Goal: Transaction & Acquisition: Book appointment/travel/reservation

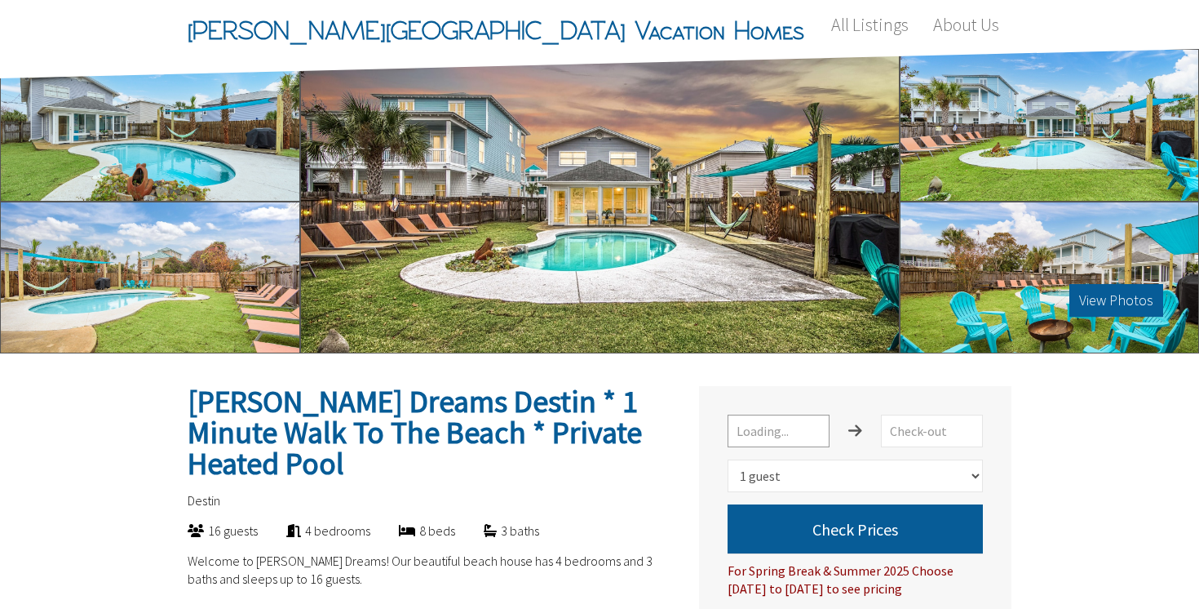
select select "1"
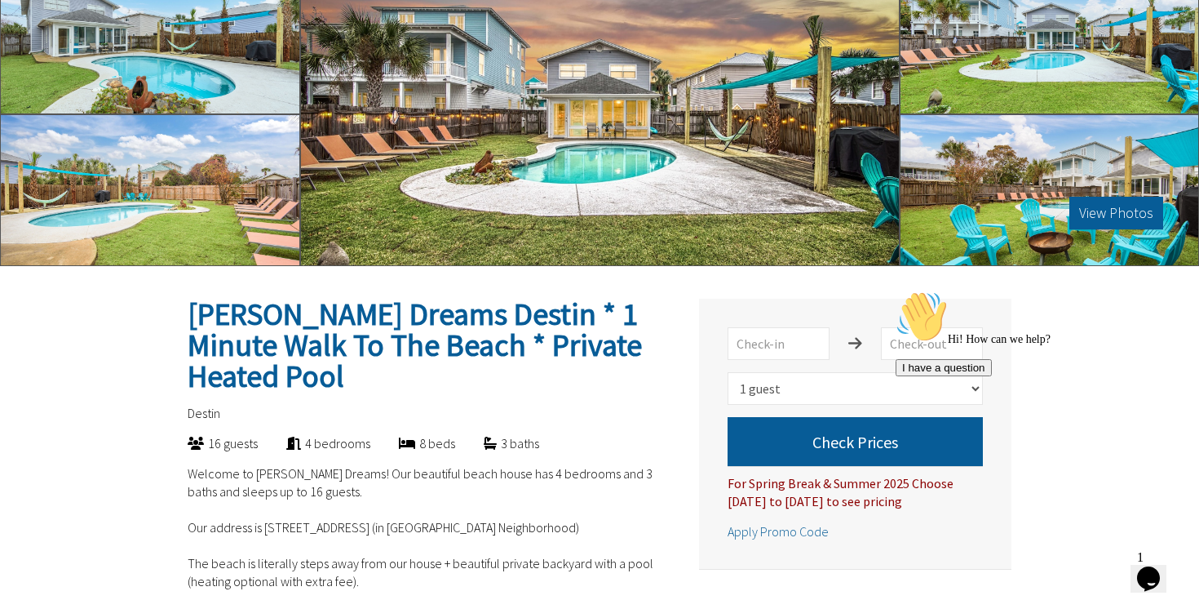
scroll to position [205, 0]
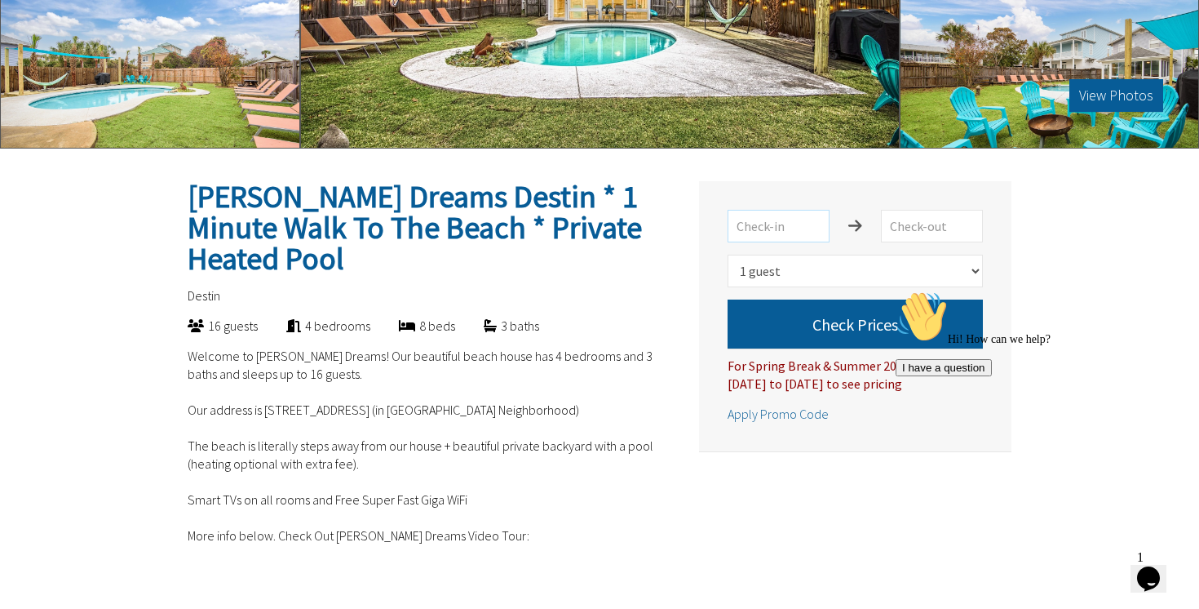
click at [785, 227] on input "text" at bounding box center [779, 226] width 102 height 33
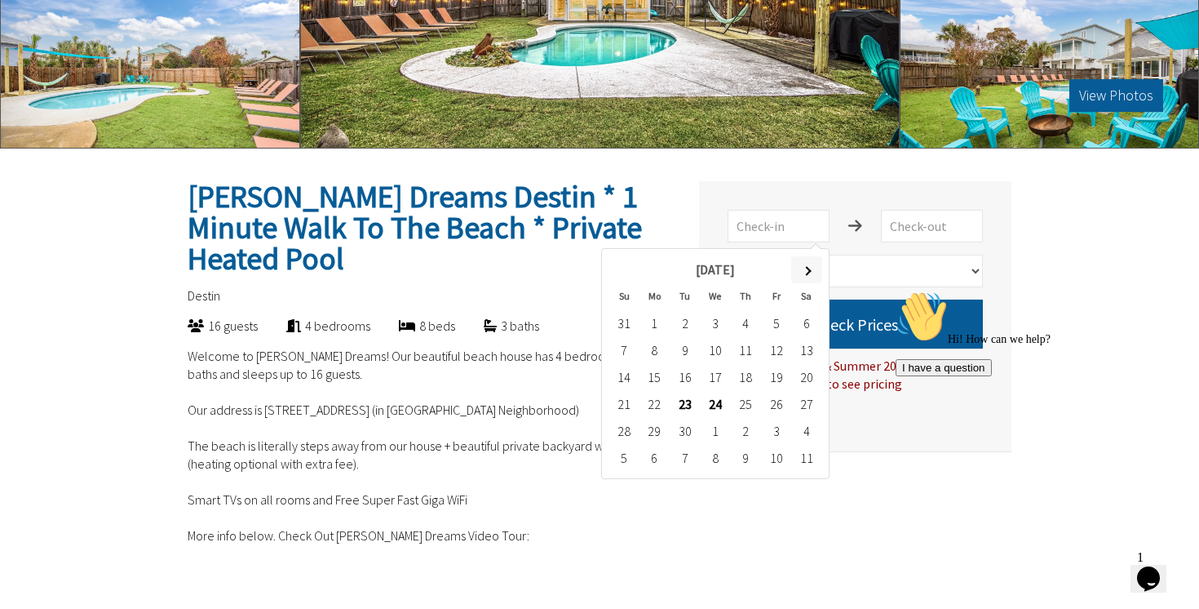
click at [803, 276] on th at bounding box center [806, 269] width 30 height 27
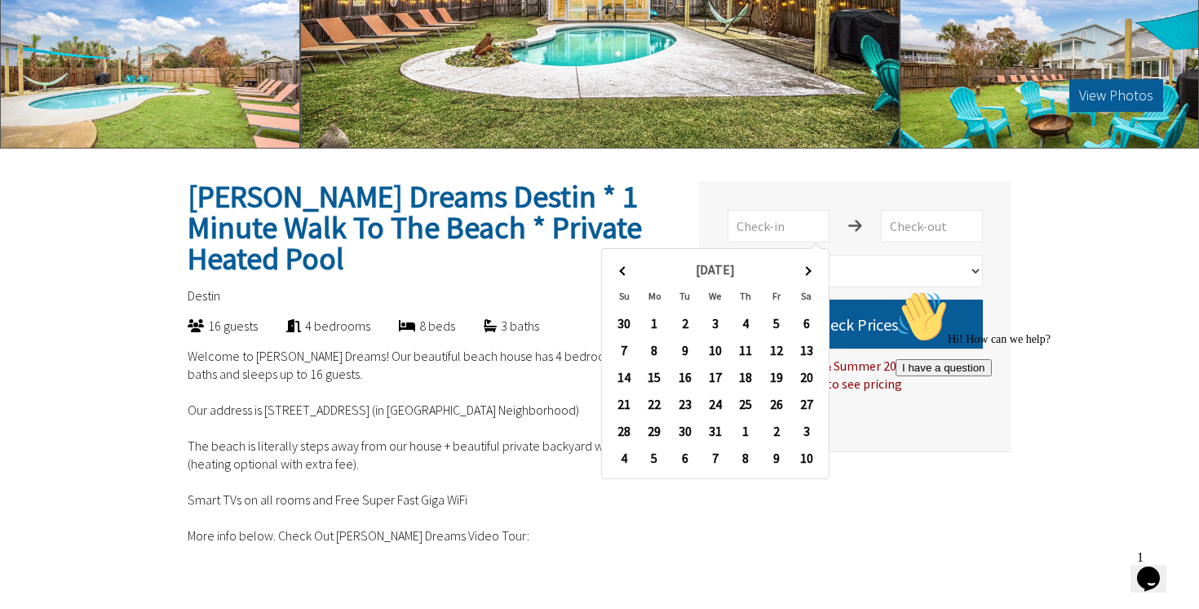
click at [803, 276] on th at bounding box center [806, 269] width 30 height 27
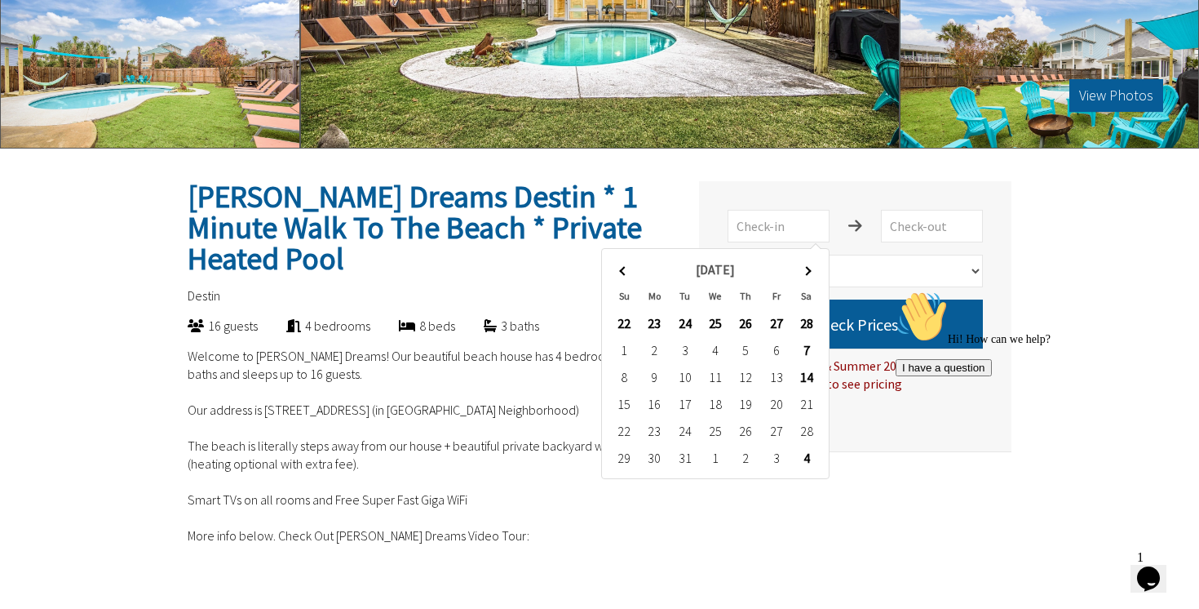
click at [803, 276] on th at bounding box center [806, 269] width 30 height 27
type input "2026-06-06"
type input "2026-06-13"
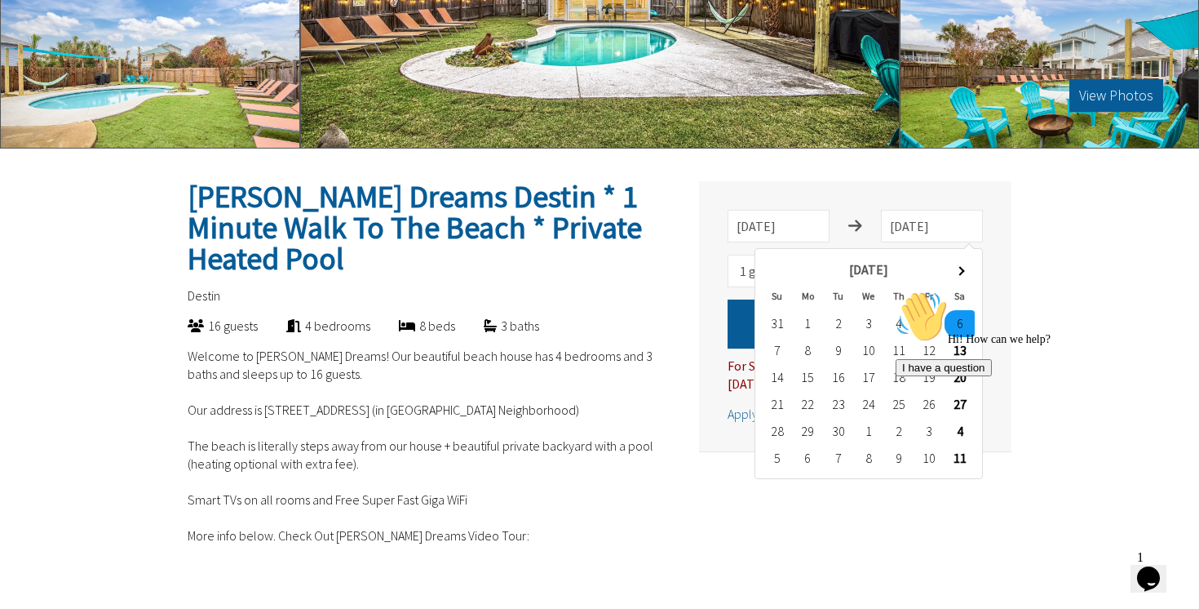
click at [956, 350] on div "Hi! How can we help? I have a question" at bounding box center [1043, 333] width 294 height 86
click at [966, 354] on div "Hi! How can we help? I have a question" at bounding box center [1043, 333] width 294 height 86
click at [963, 349] on div "Hi! How can we help? I have a question" at bounding box center [1043, 333] width 294 height 86
click at [1070, 337] on div "Hi! How can we help? I have a question" at bounding box center [1043, 333] width 294 height 86
click at [963, 344] on div "Hi! How can we help? I have a question" at bounding box center [1043, 333] width 294 height 86
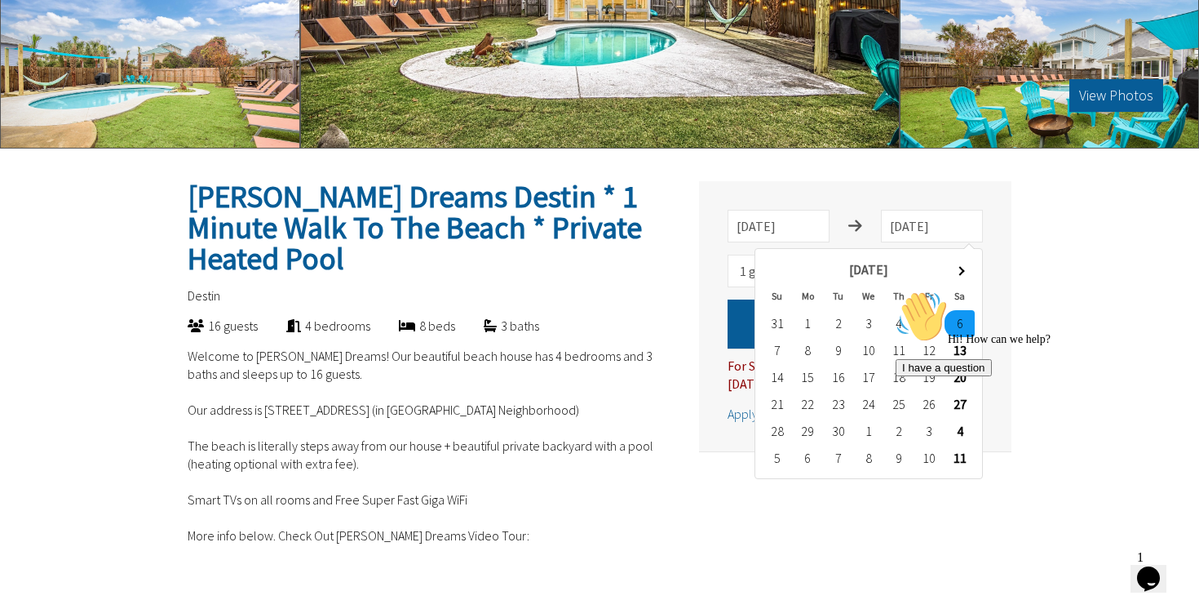
click at [896, 290] on icon "Chat attention grabber" at bounding box center [896, 290] width 0 height 0
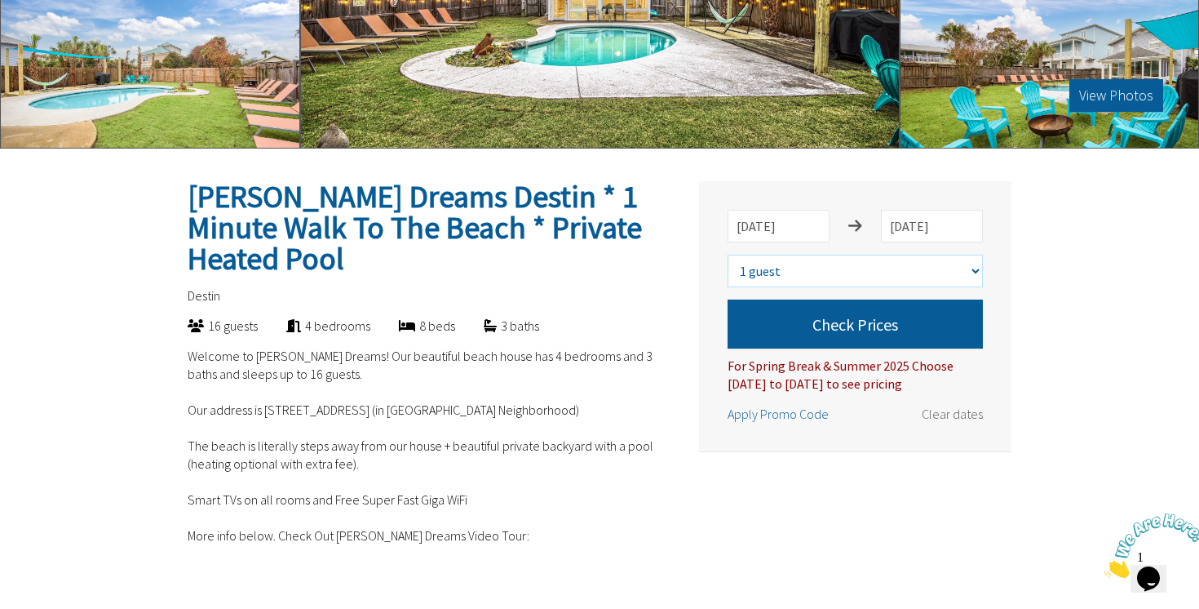
click at [844, 275] on select "Select number of guests 1 guest 2 guests 3 guests 4 guests 5 guests 6 guests 7 …" at bounding box center [855, 271] width 255 height 33
select select "16"
click at [728, 255] on select "Select number of guests 1 guest 2 guests 3 guests 4 guests 5 guests 6 guests 7 …" at bounding box center [855, 271] width 255 height 33
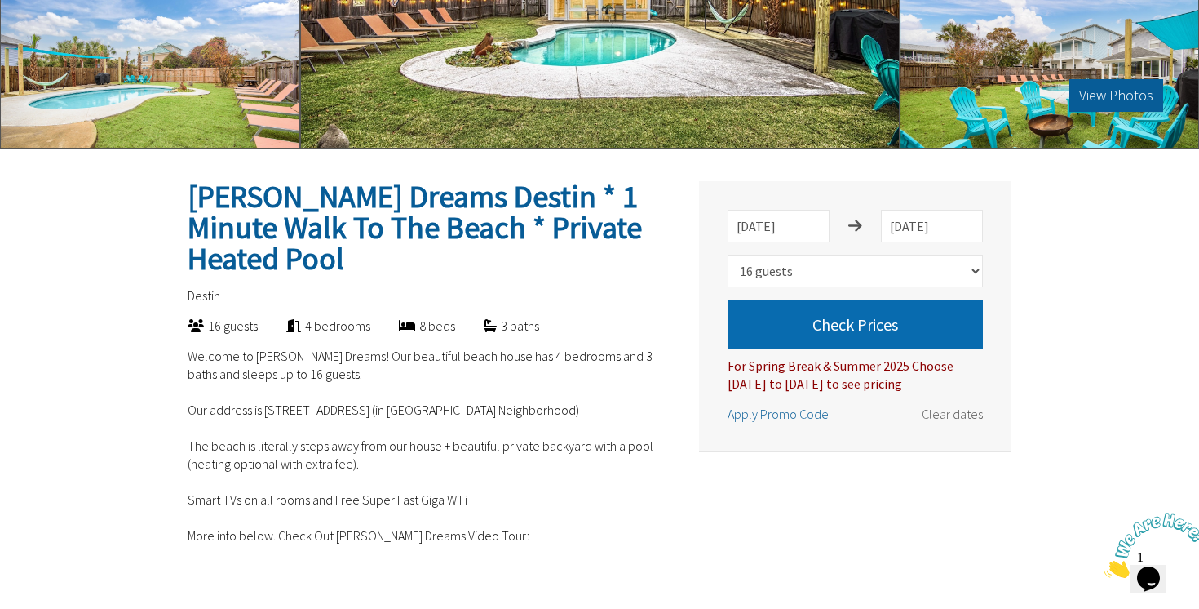
click at [862, 330] on button "Check Prices" at bounding box center [855, 323] width 255 height 49
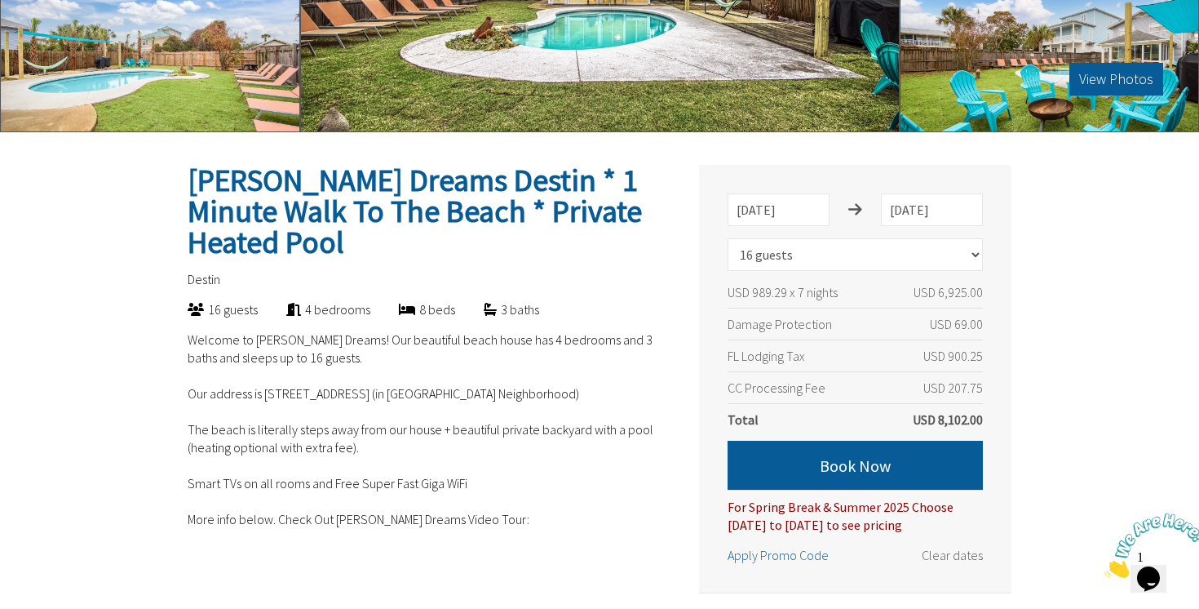
scroll to position [230, 0]
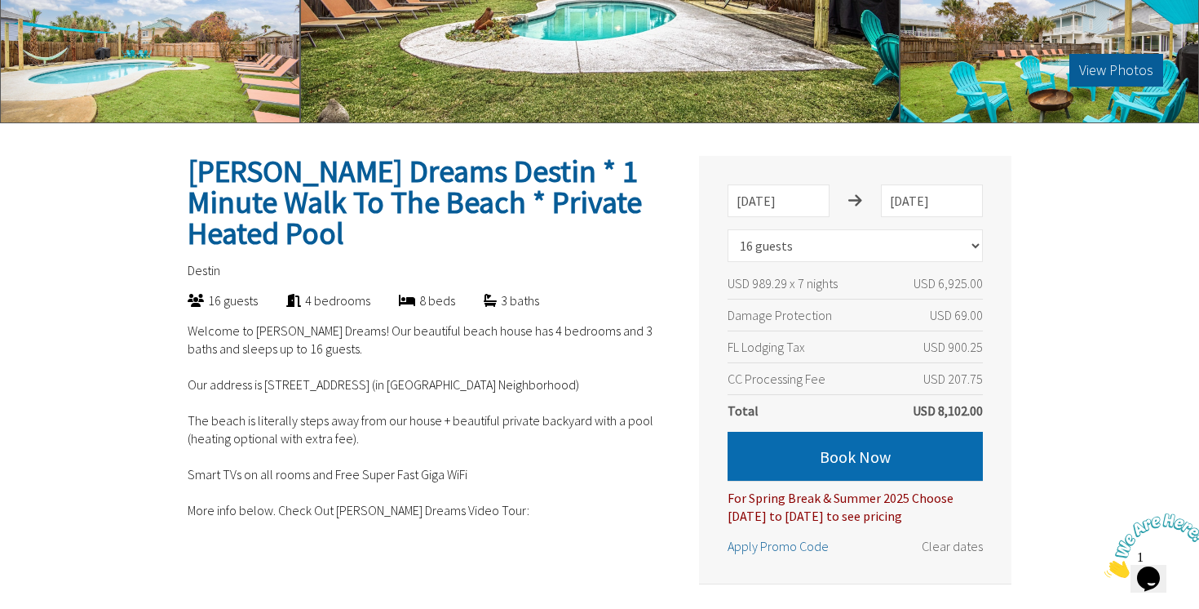
click at [886, 452] on button "Book Now" at bounding box center [855, 456] width 255 height 49
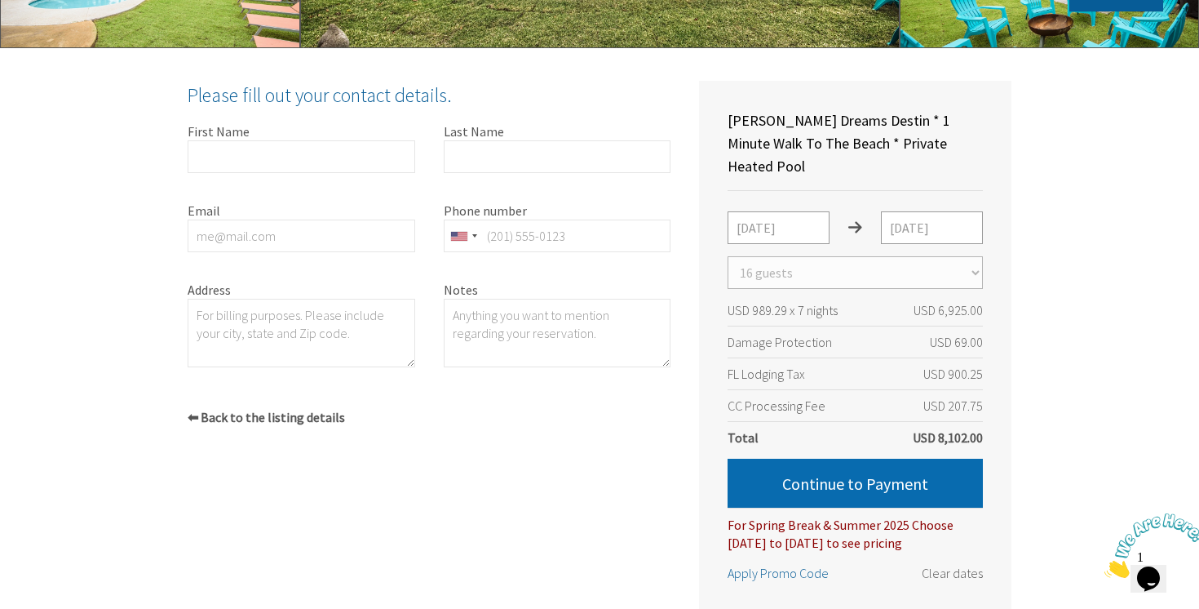
scroll to position [321, 0]
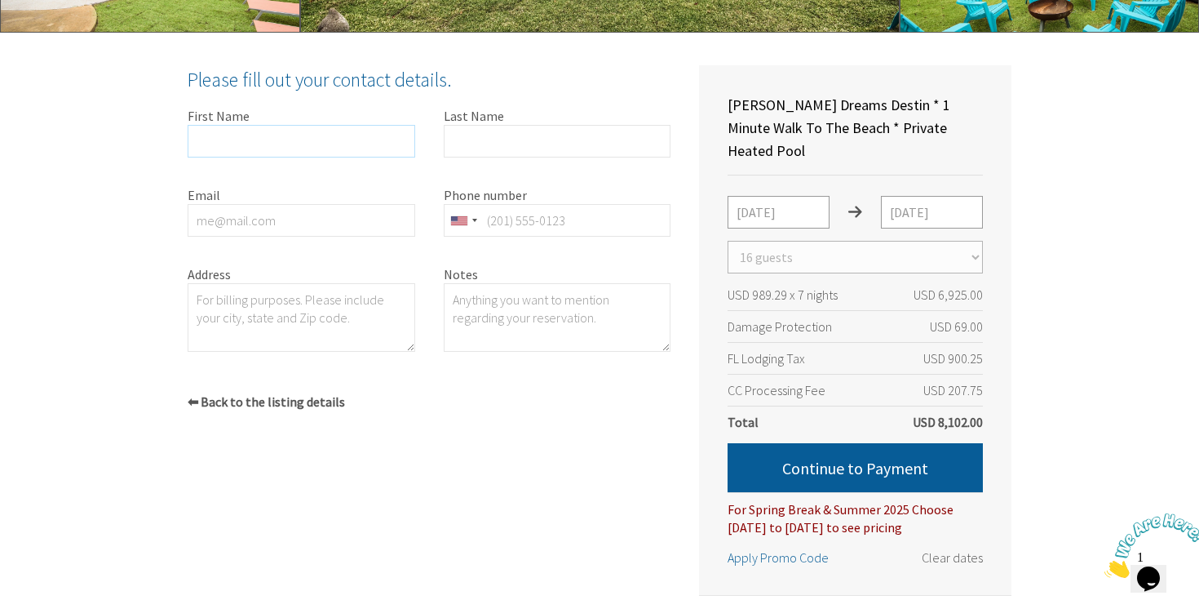
click at [377, 131] on input "First Name" at bounding box center [302, 141] width 228 height 33
click at [308, 139] on input "Brad" at bounding box center [302, 141] width 228 height 33
type input "Brady"
type input "w"
type input "Wergers"
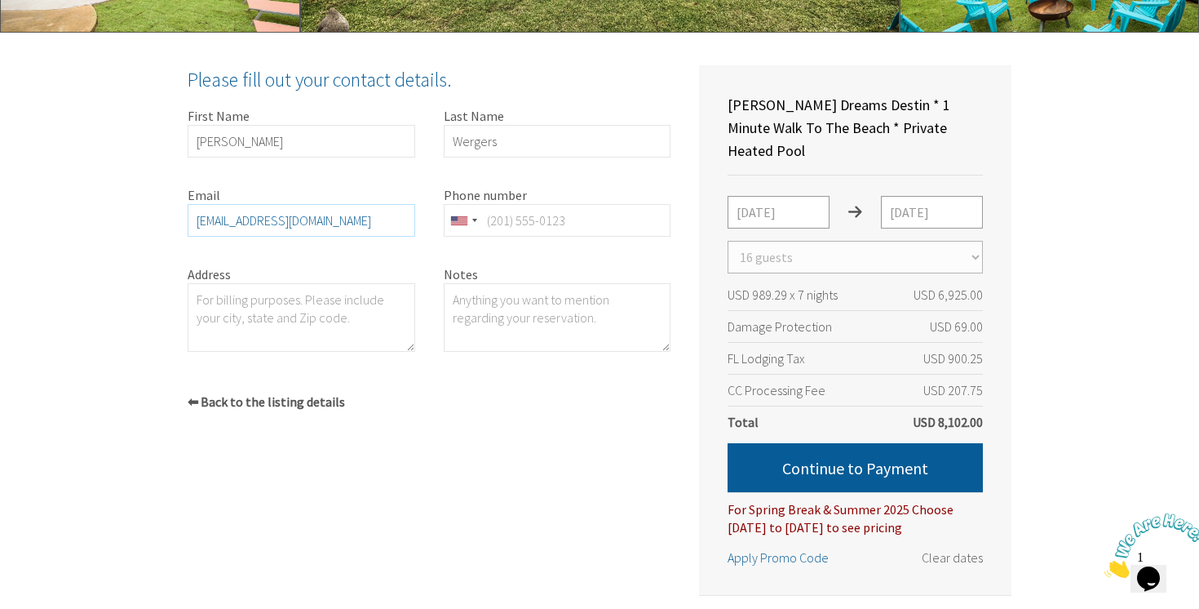
type input "CLWergers@gmail.com"
type input "5139998879"
click at [334, 326] on textarea "Address" at bounding box center [302, 317] width 228 height 69
click at [344, 302] on textarea "6190 Cleves Warsaw Pk" at bounding box center [302, 317] width 228 height 69
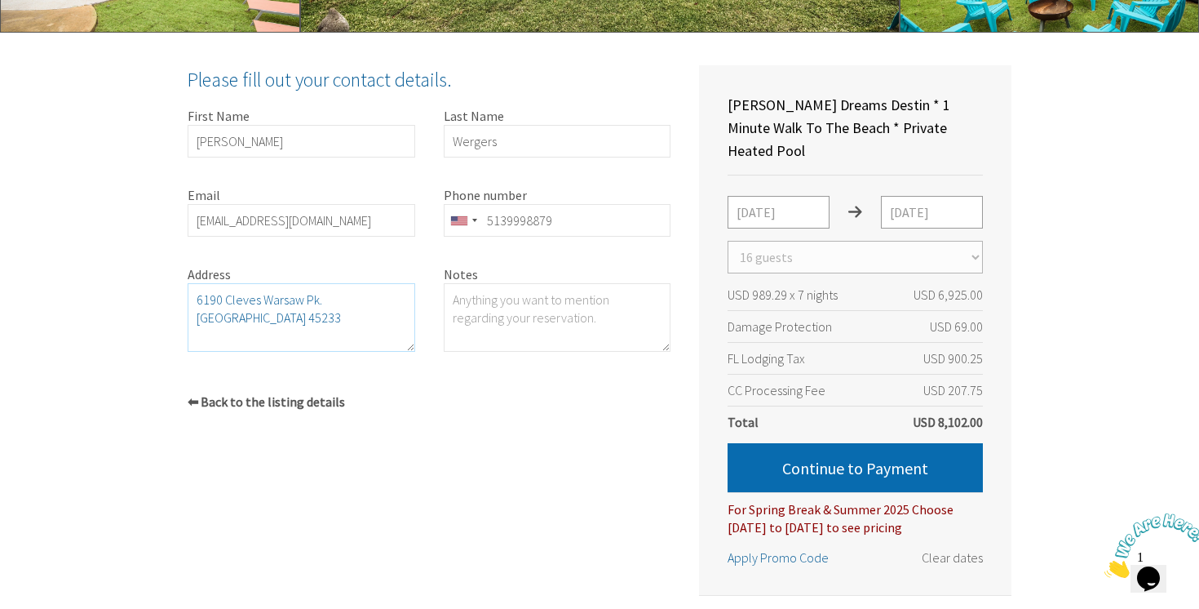
type textarea "6190 Cleves Warsaw Pk. Cincinnati OH 45233"
click at [787, 451] on button "Continue to Payment" at bounding box center [855, 467] width 255 height 49
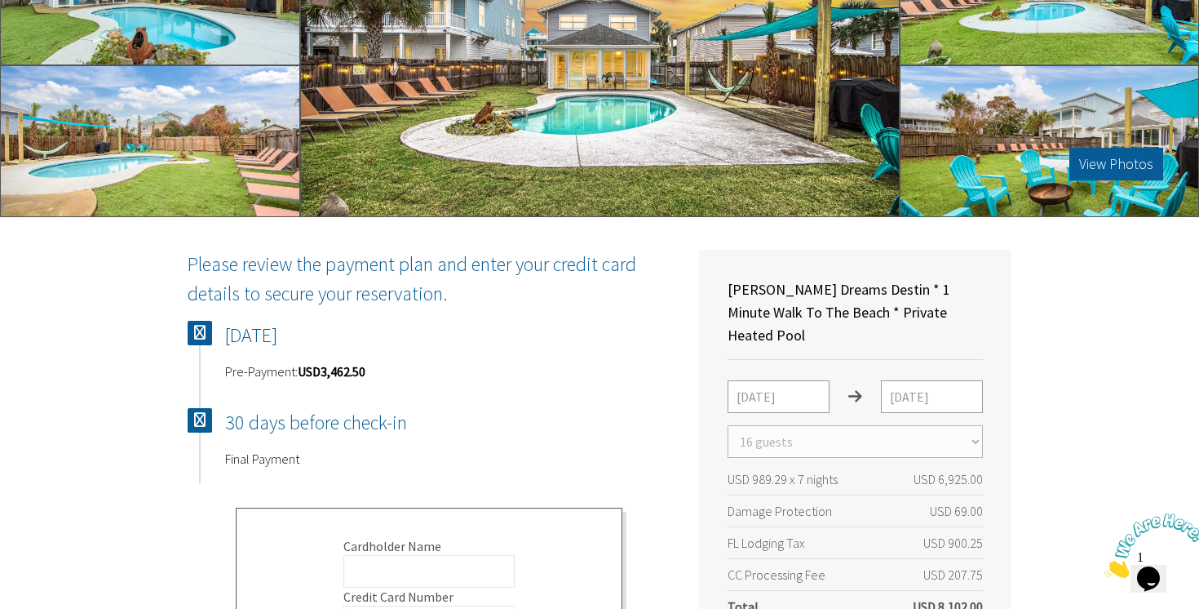
scroll to position [441, 0]
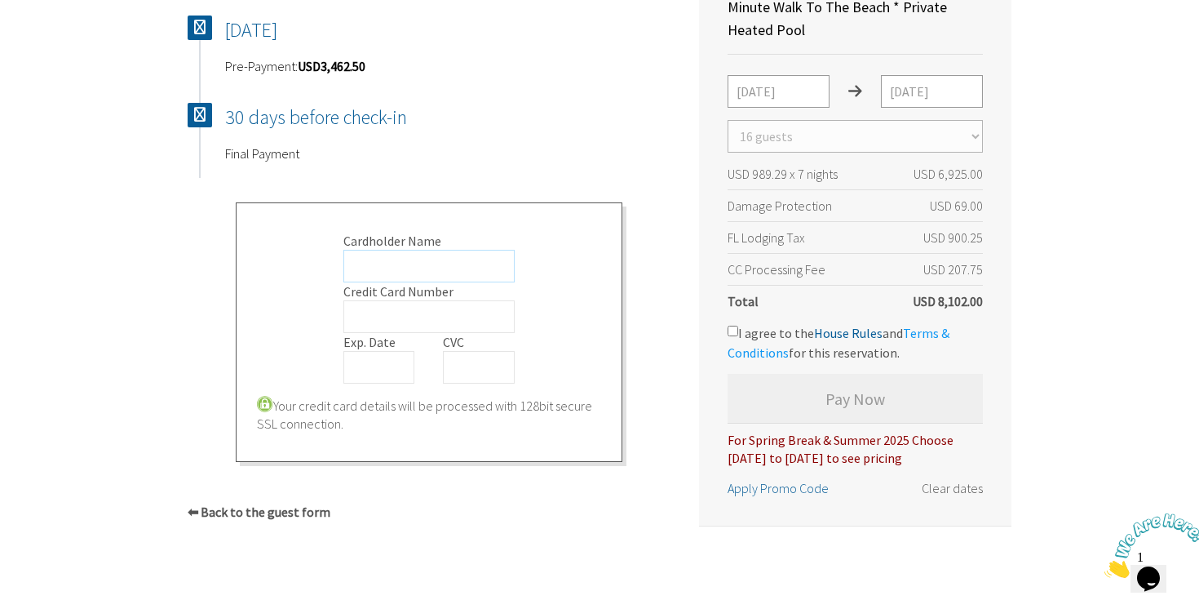
click at [417, 268] on input "Cardholder Name" at bounding box center [429, 266] width 172 height 33
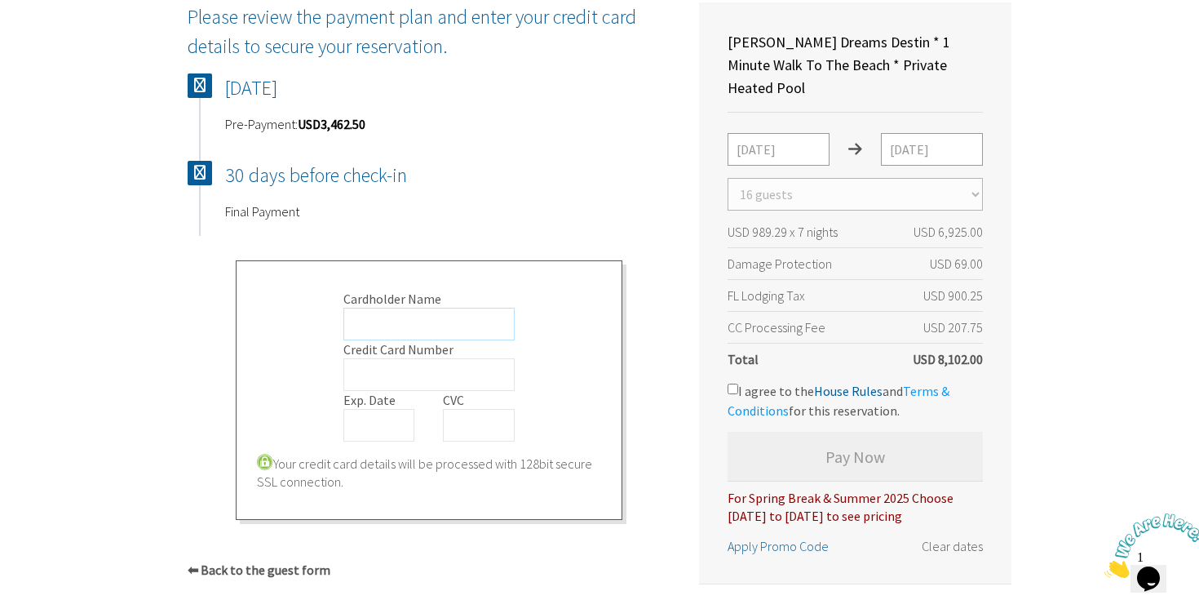
scroll to position [384, 0]
type input "h"
type input "V"
type input "Christina L Wergers"
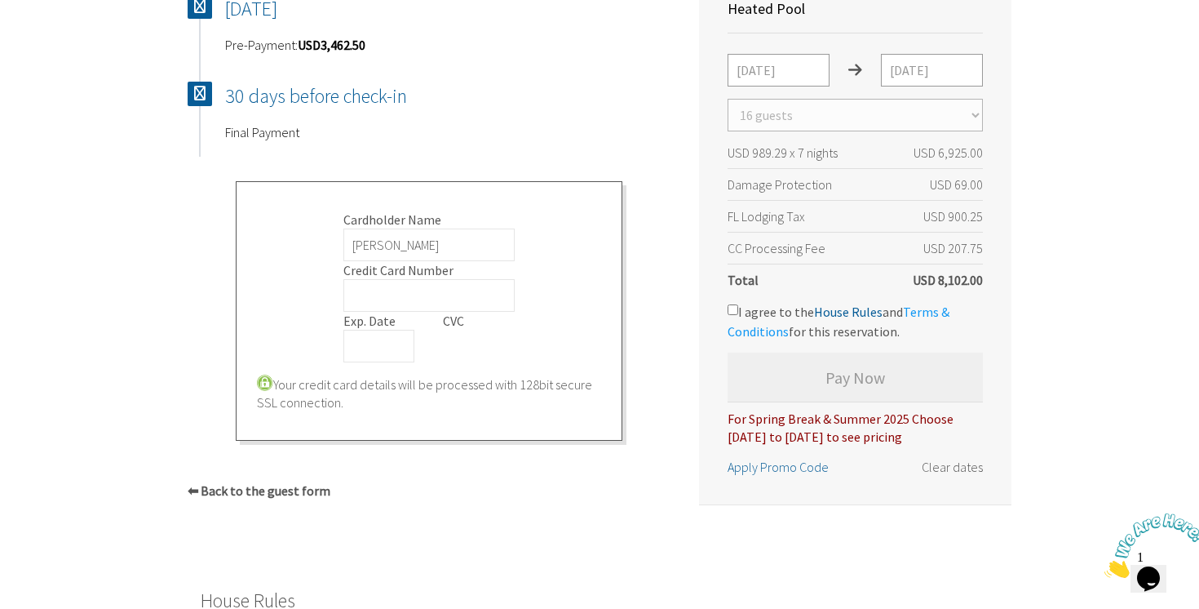
scroll to position [462, 0]
click at [614, 528] on div "Zula Dreams Destin * 1 Minute Walk To The Beach * Private Heated Pool Destin 16…" at bounding box center [415, 232] width 512 height 617
click at [730, 305] on input "I agree to the House Rules and Terms & Conditions for this reservation." at bounding box center [733, 310] width 11 height 11
checkbox input "true"
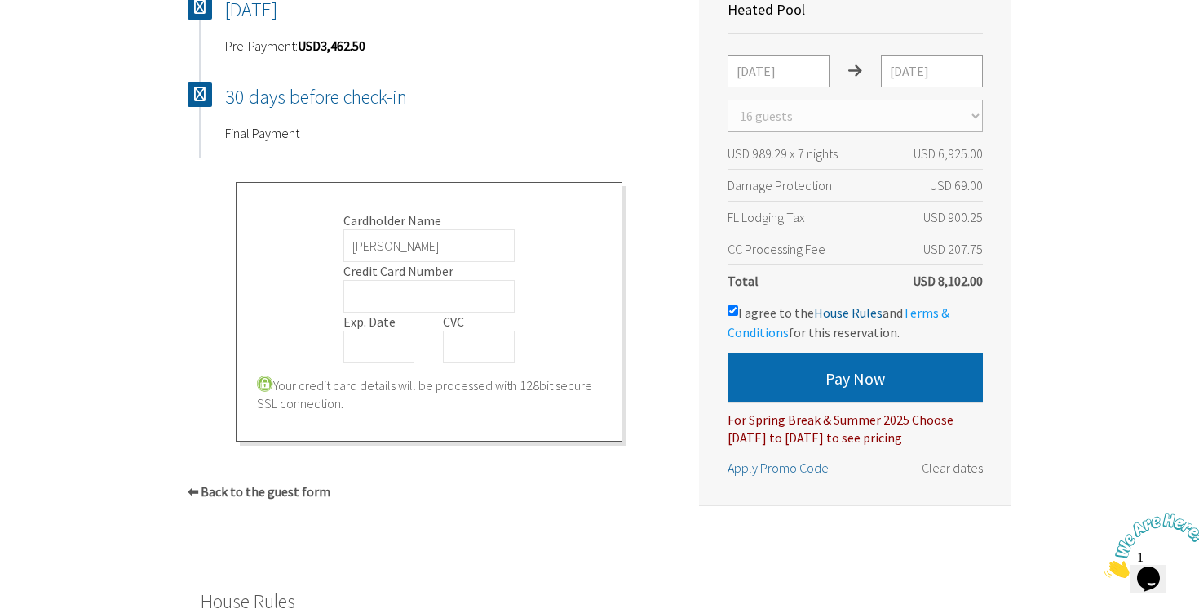
click at [840, 353] on button "Pay Now" at bounding box center [855, 377] width 255 height 49
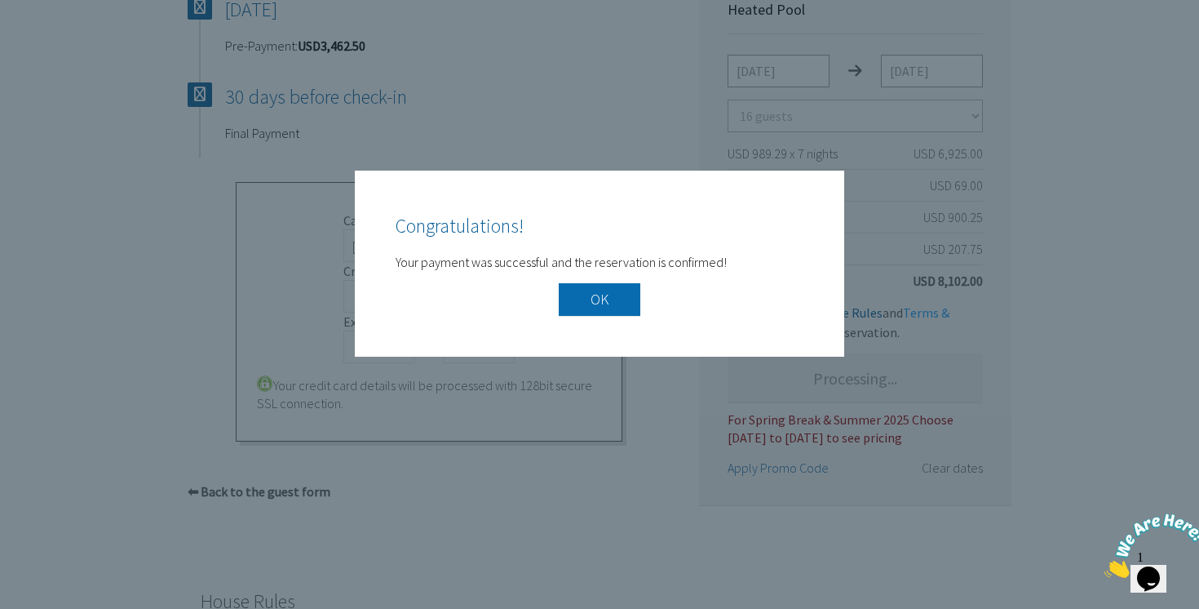
click at [618, 303] on button "OK" at bounding box center [600, 299] width 82 height 33
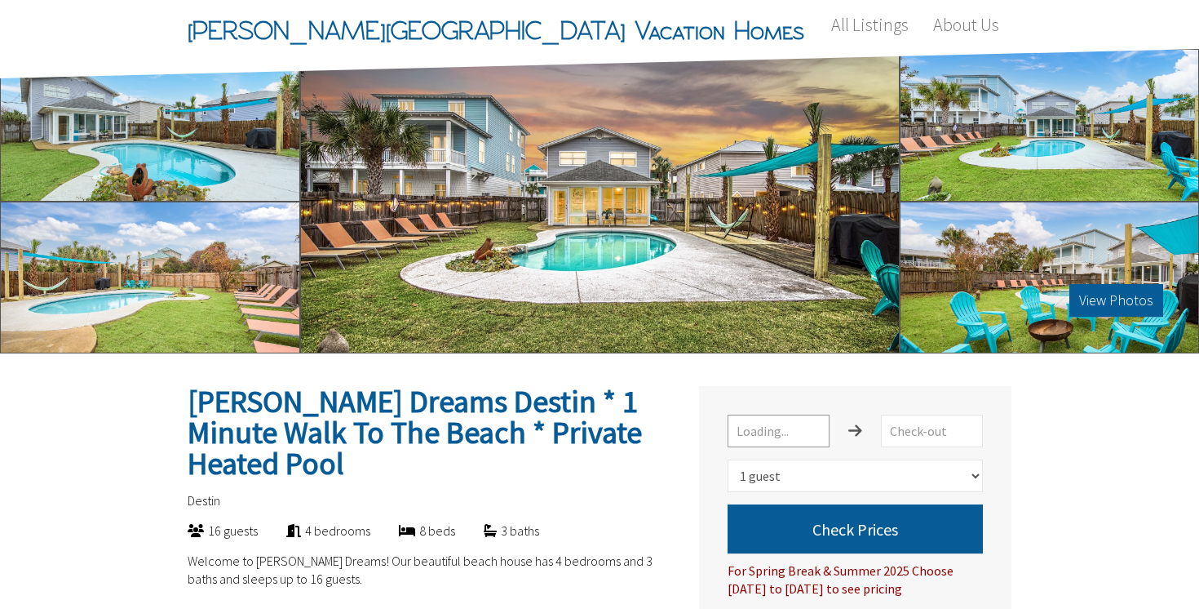
select select "1"
